Goal: Book appointment/travel/reservation

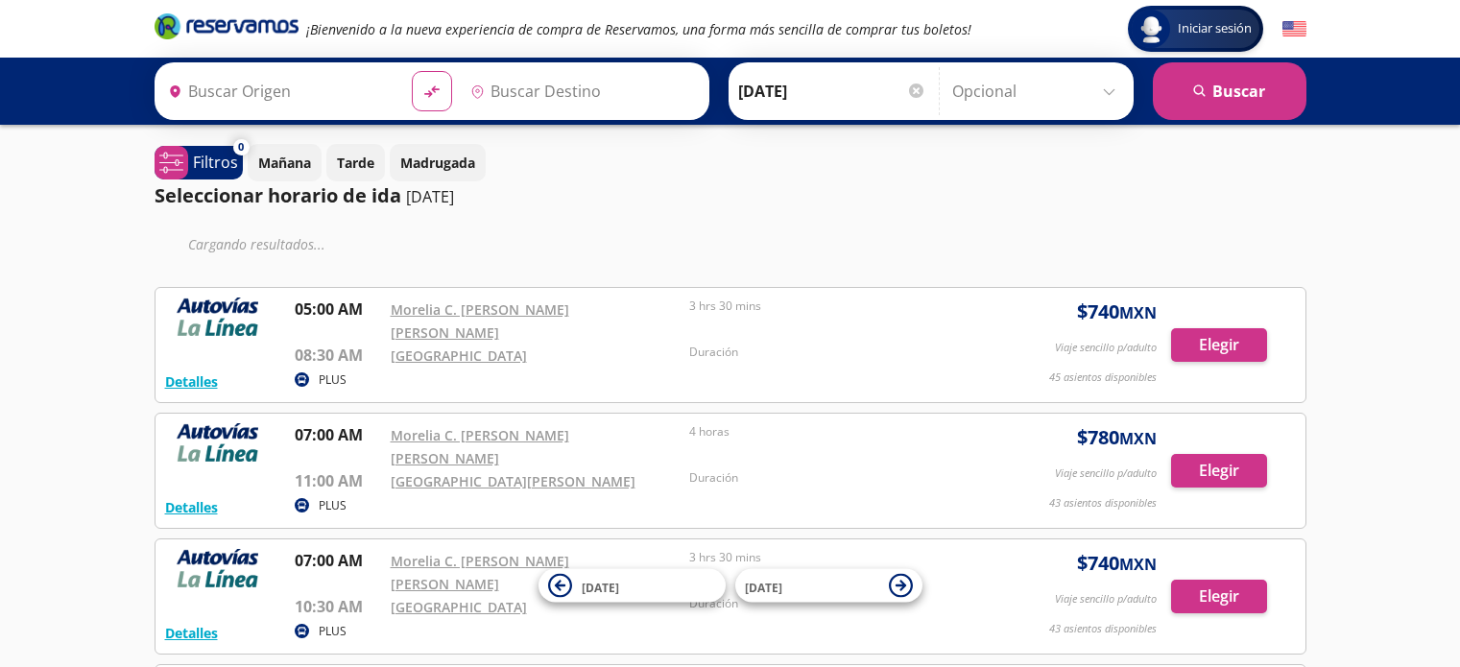
type input "[GEOGRAPHIC_DATA], [GEOGRAPHIC_DATA]"
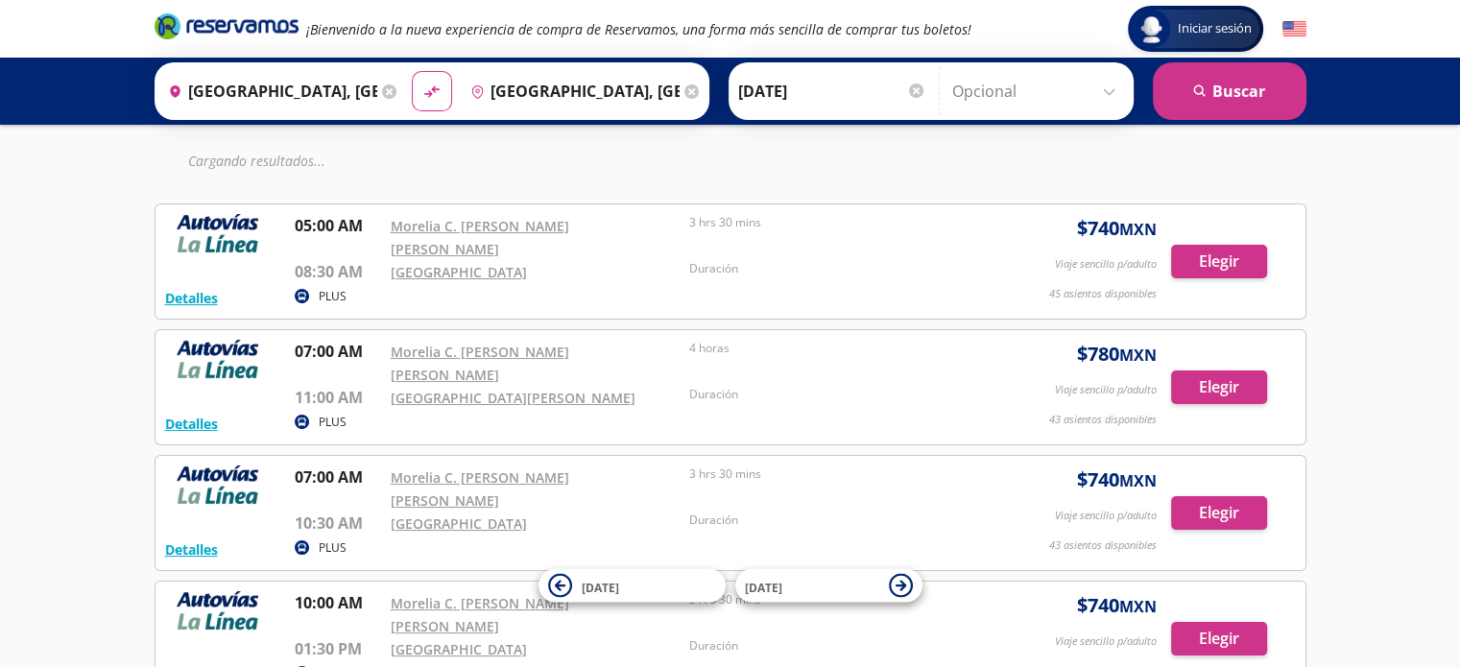
scroll to position [86, 0]
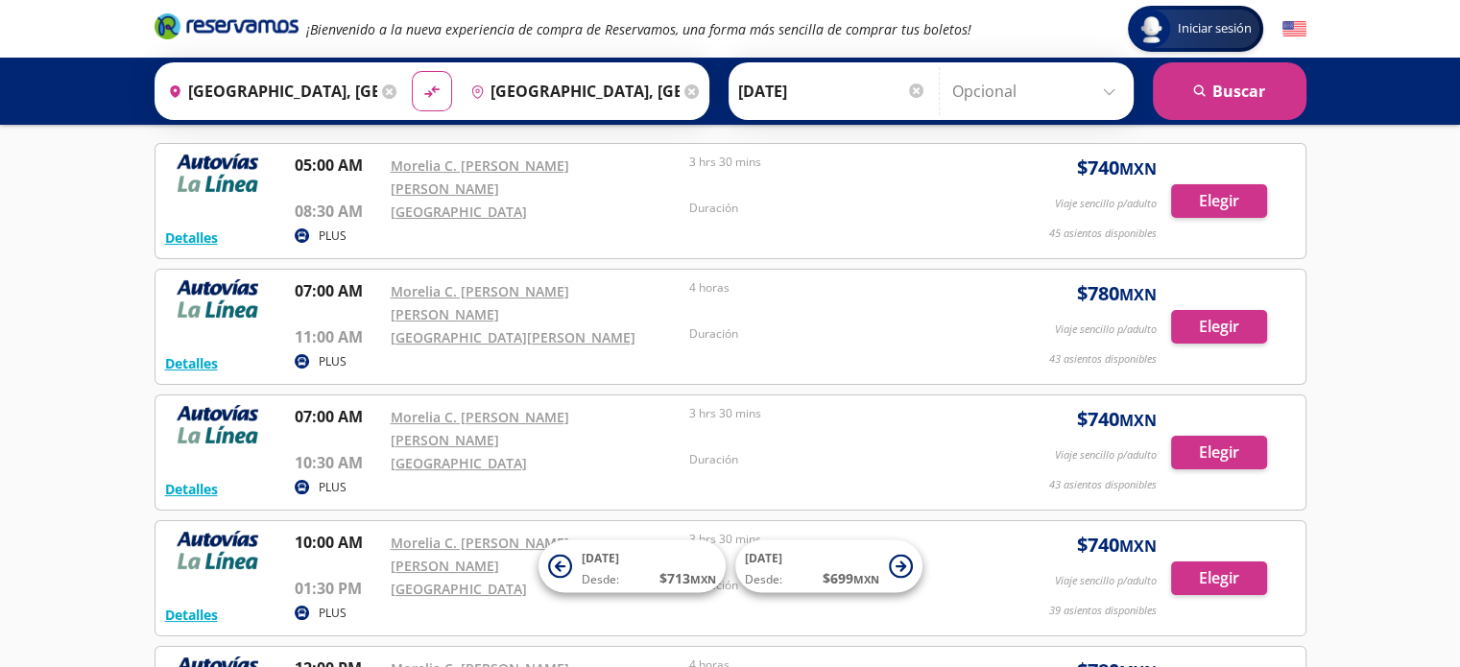
click at [895, 73] on input "[DATE]" at bounding box center [832, 91] width 188 height 48
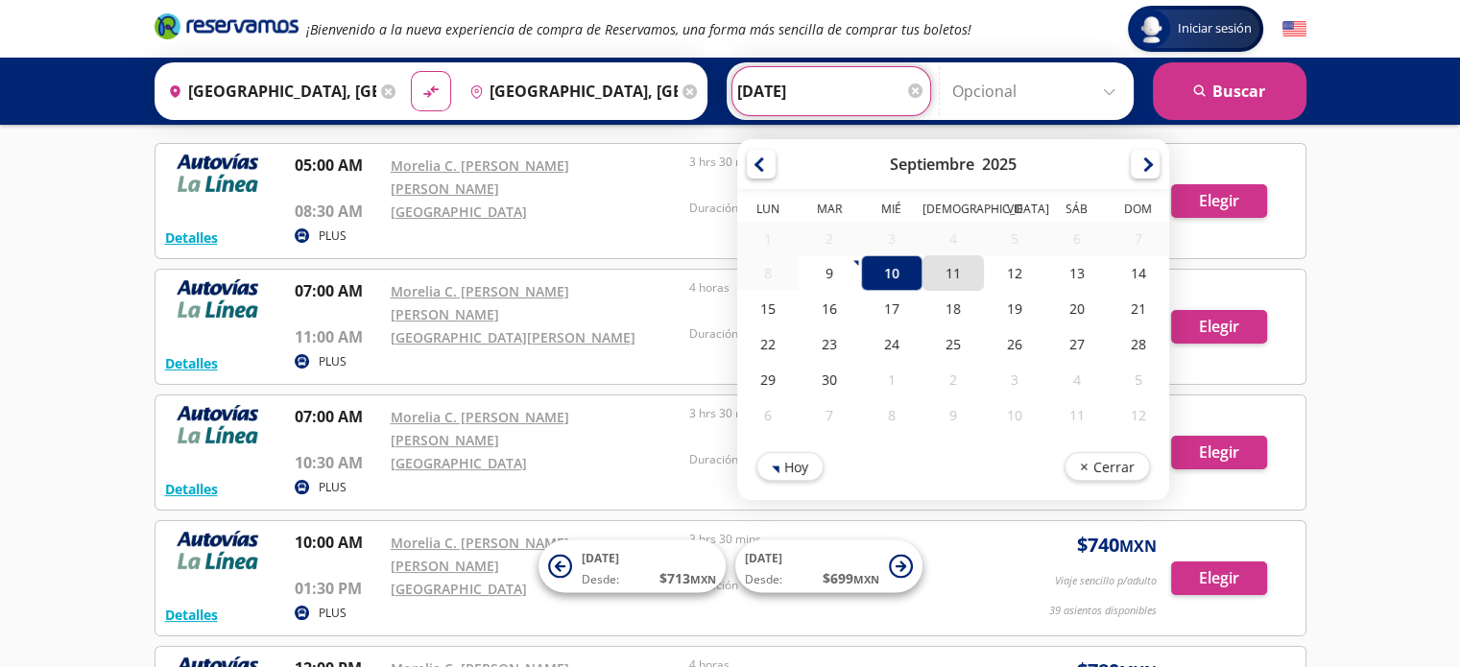
click at [942, 275] on div "11" at bounding box center [951, 273] width 61 height 36
type input "[DATE]"
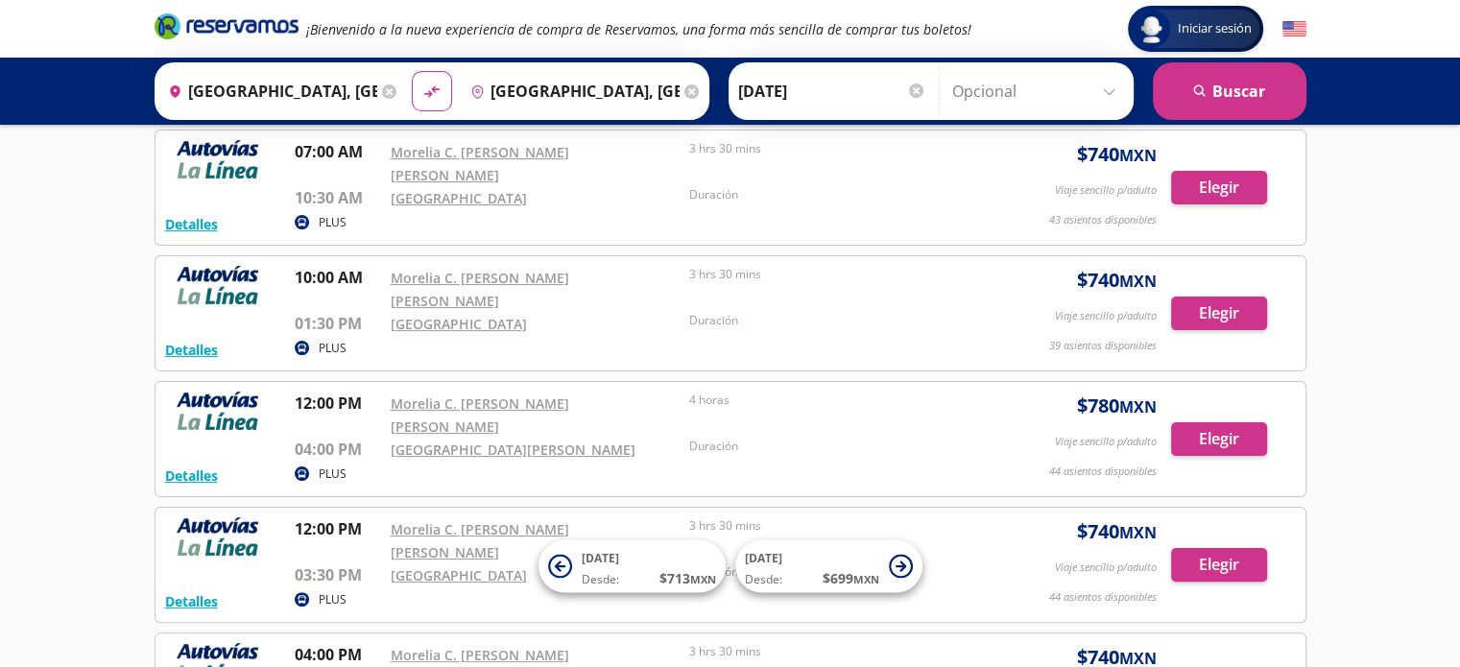
scroll to position [357, 0]
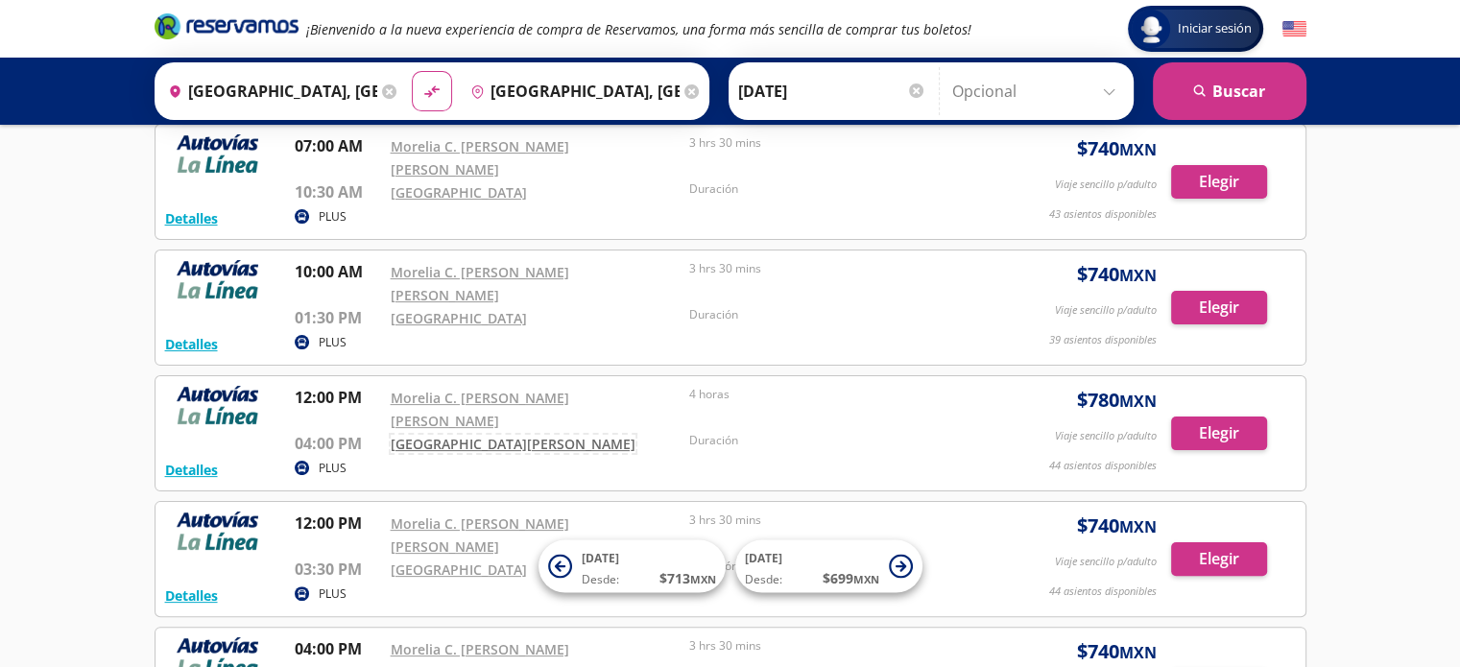
click at [590, 435] on link "[GEOGRAPHIC_DATA][PERSON_NAME]" at bounding box center [513, 444] width 245 height 18
click at [1213, 417] on button "Elegir" at bounding box center [1219, 434] width 96 height 34
